Goal: Check status

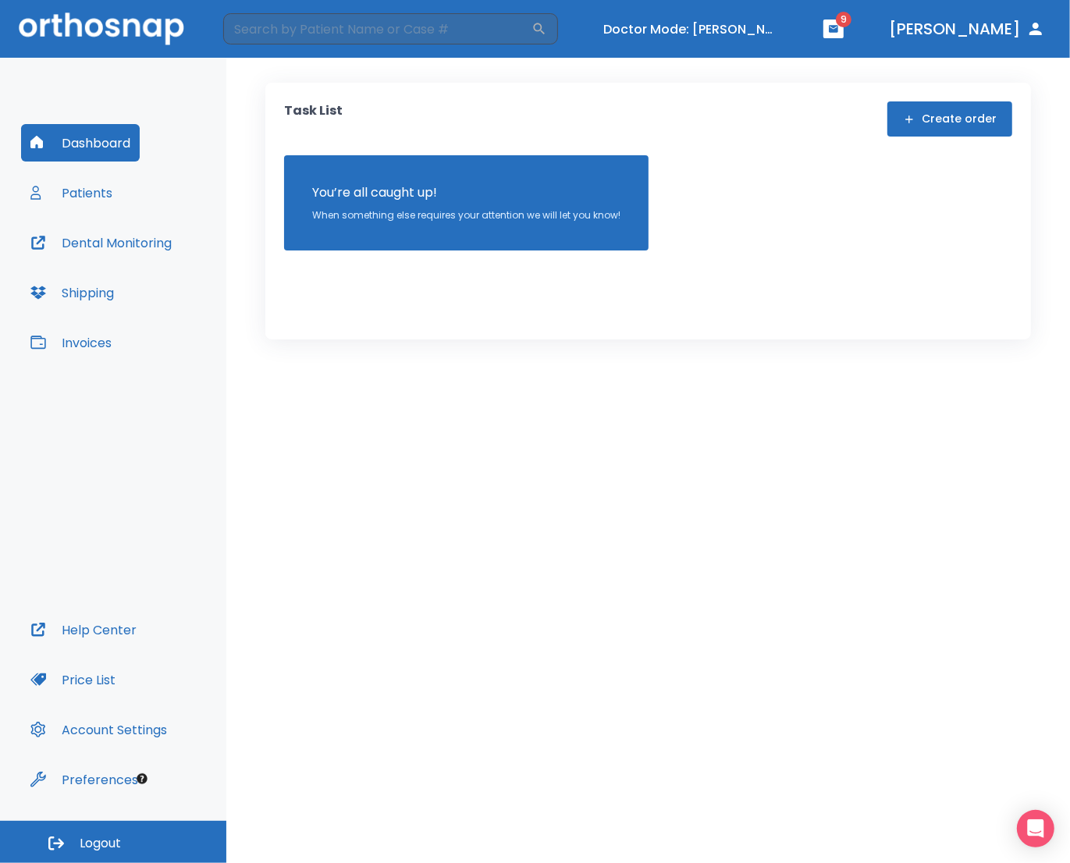
click at [838, 32] on icon "button" at bounding box center [833, 28] width 9 height 7
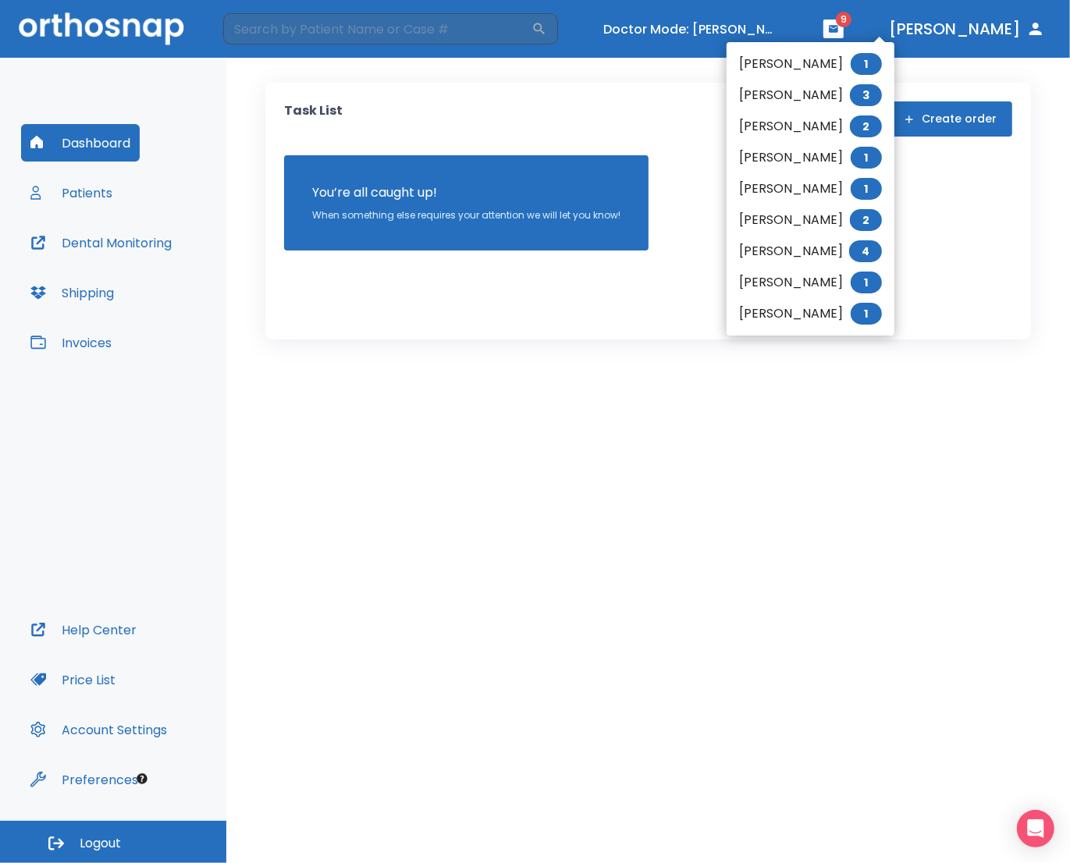
click at [771, 64] on li "[PERSON_NAME] 1" at bounding box center [810, 63] width 168 height 31
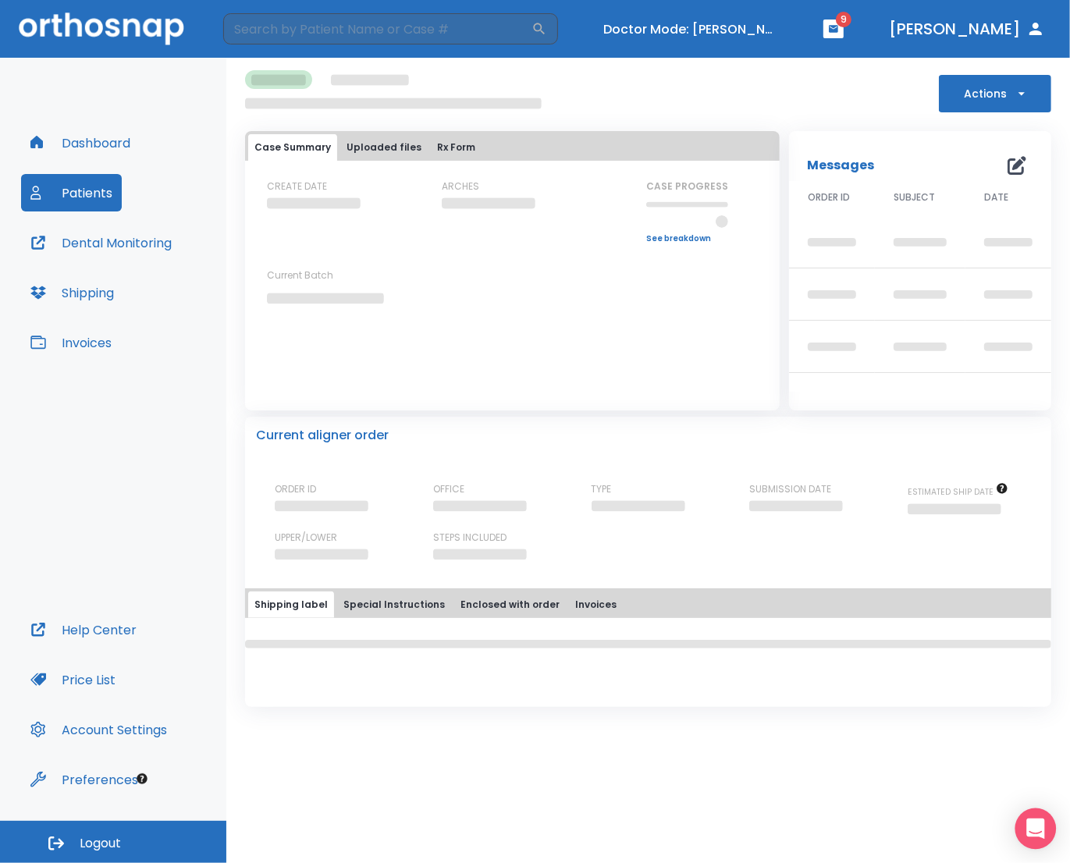
click at [1028, 827] on icon "Open Intercom Messenger" at bounding box center [1035, 828] width 20 height 20
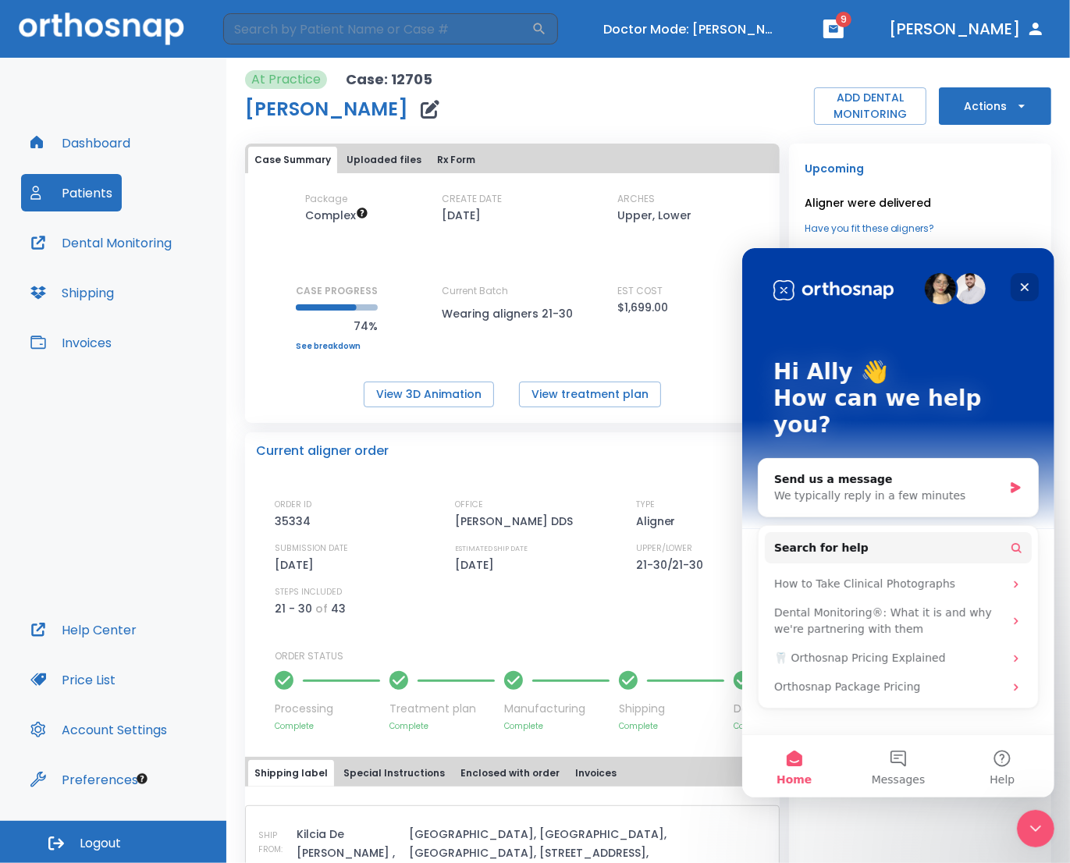
click at [1024, 292] on icon "Close" at bounding box center [1023, 286] width 12 height 12
